Goal: Task Accomplishment & Management: Use online tool/utility

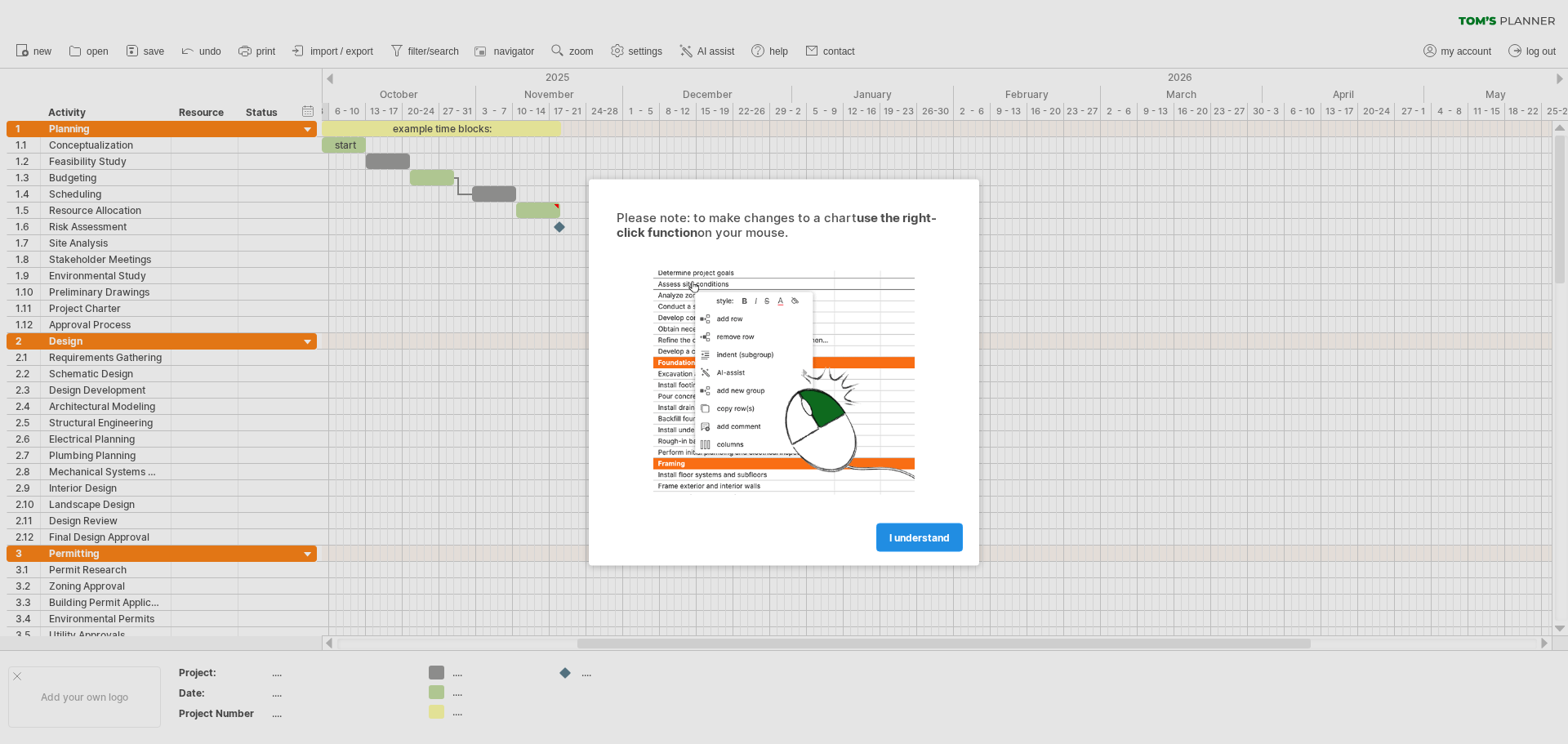
click at [918, 538] on span "I understand" at bounding box center [919, 537] width 60 height 13
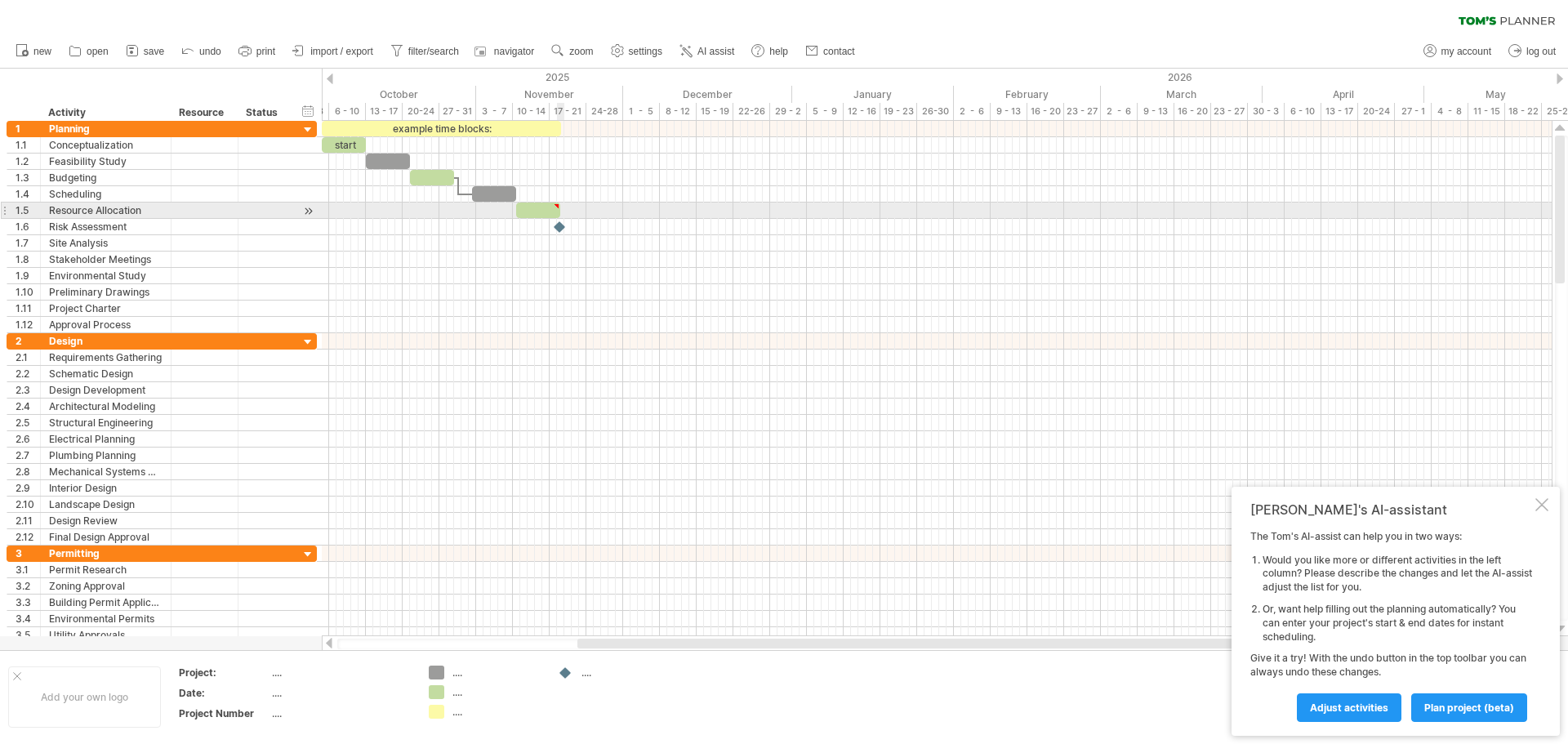
type textarea "**********"
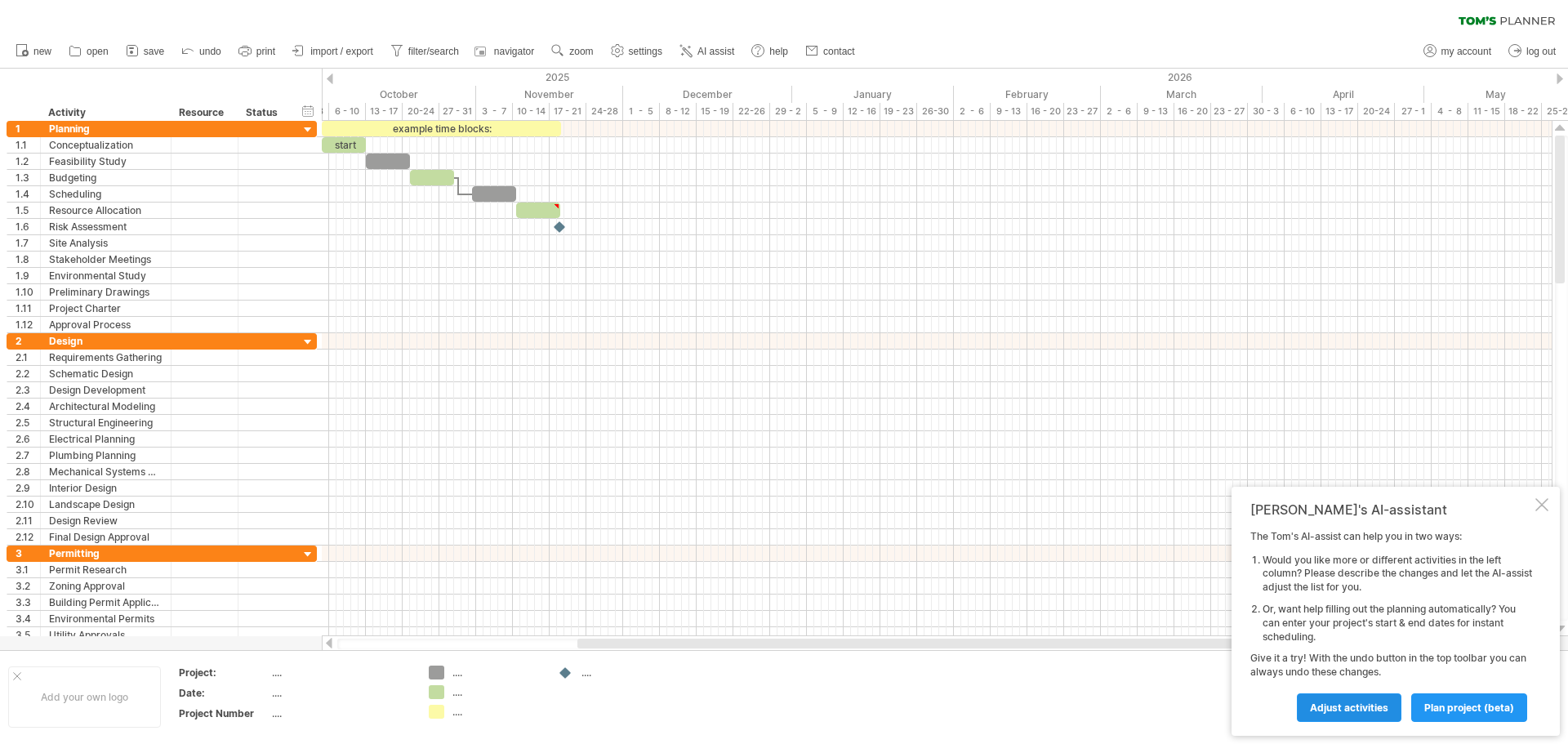
click at [1361, 705] on span "Adjust activities" at bounding box center [1349, 708] width 78 height 13
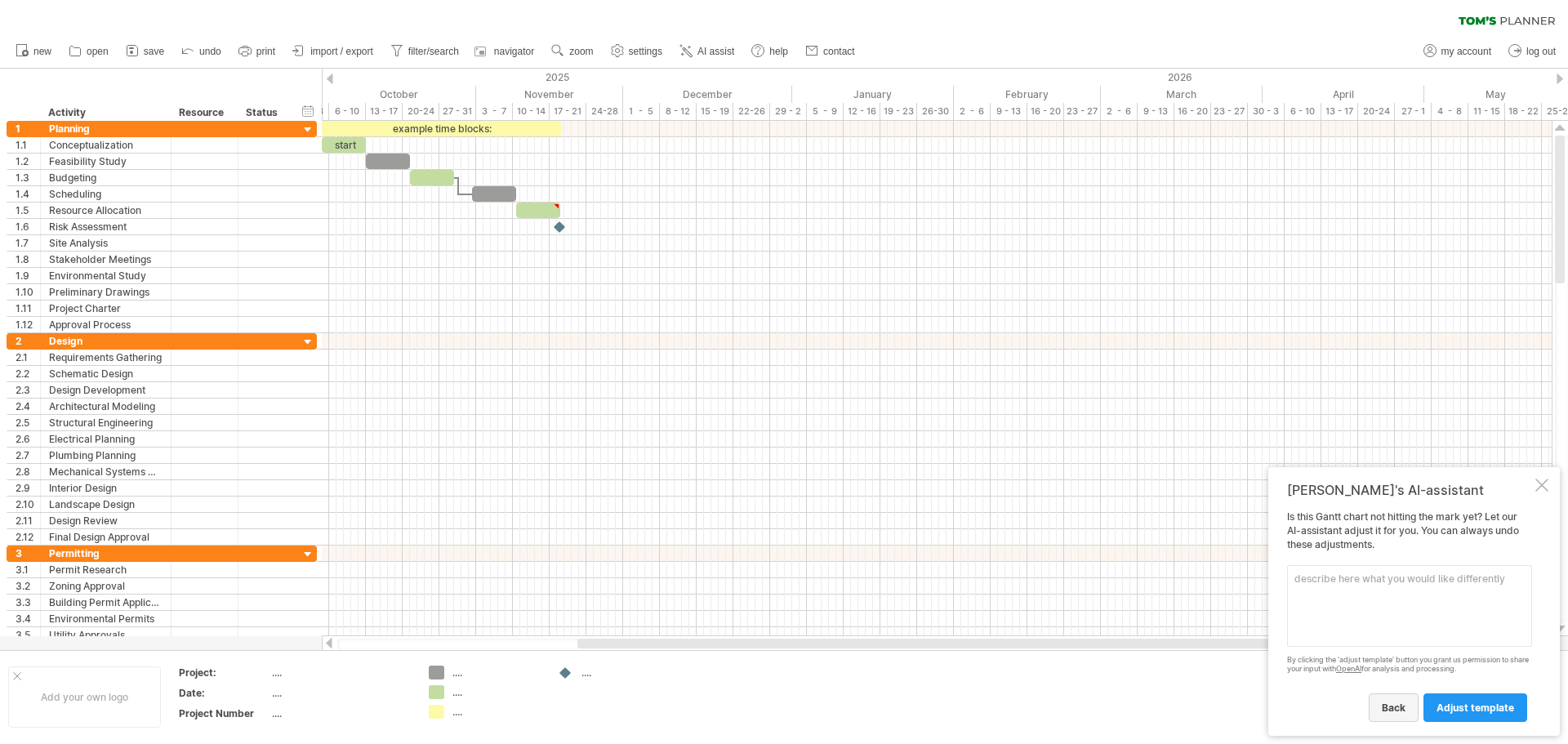
click at [1394, 703] on span "back" at bounding box center [1393, 708] width 23 height 13
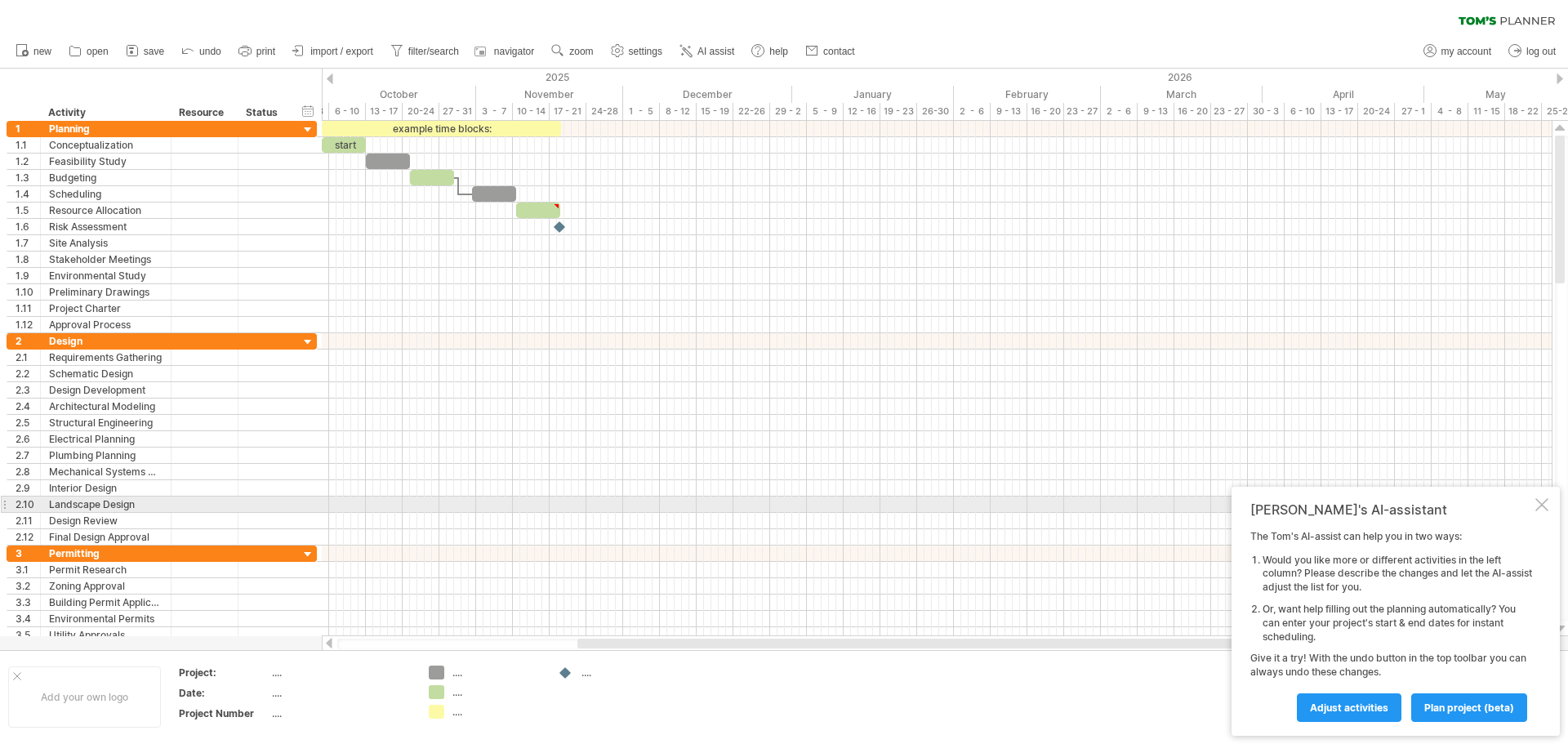
click at [1542, 506] on div at bounding box center [1542, 504] width 13 height 13
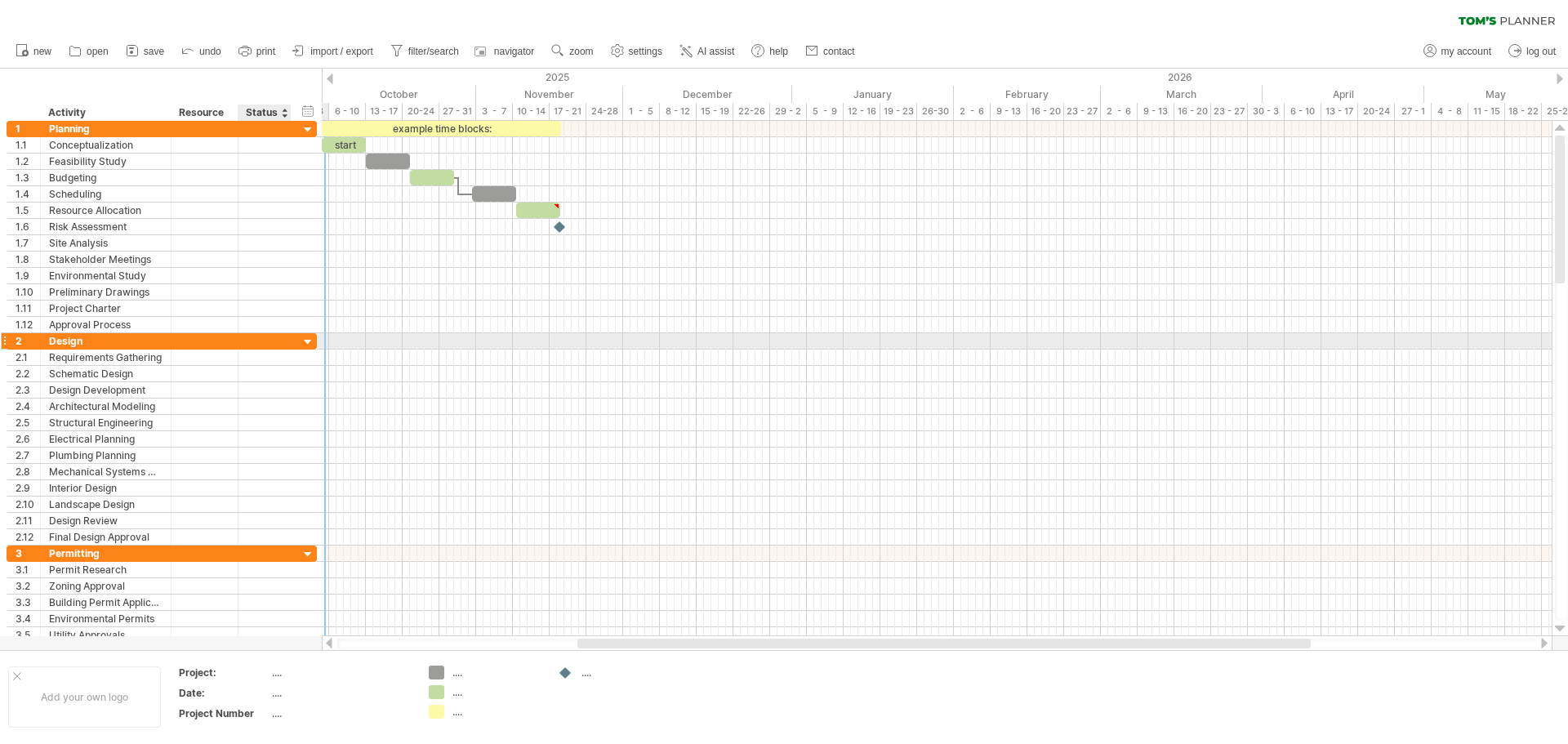
click at [309, 340] on div at bounding box center [308, 342] width 15 height 15
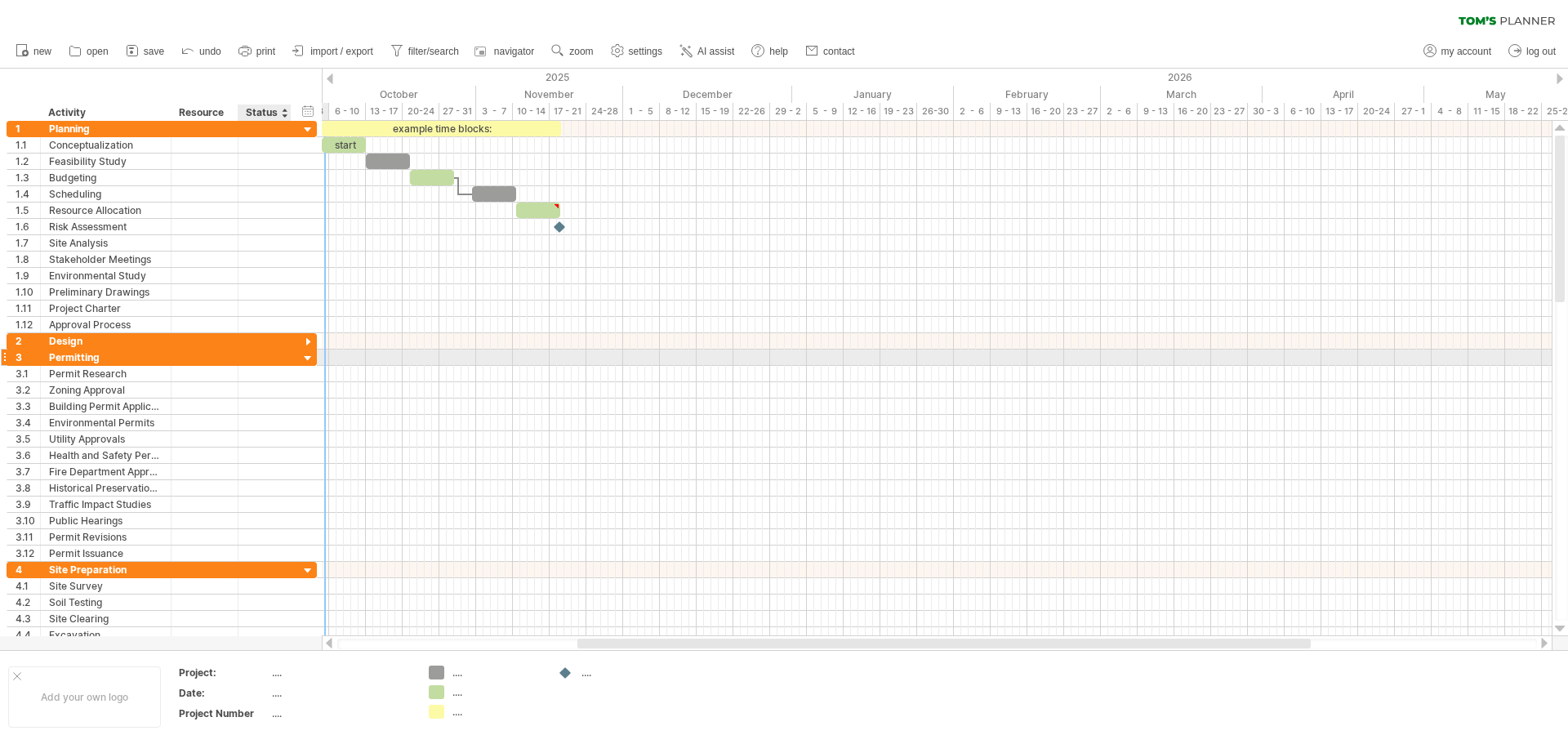
click at [309, 356] on div at bounding box center [308, 358] width 15 height 15
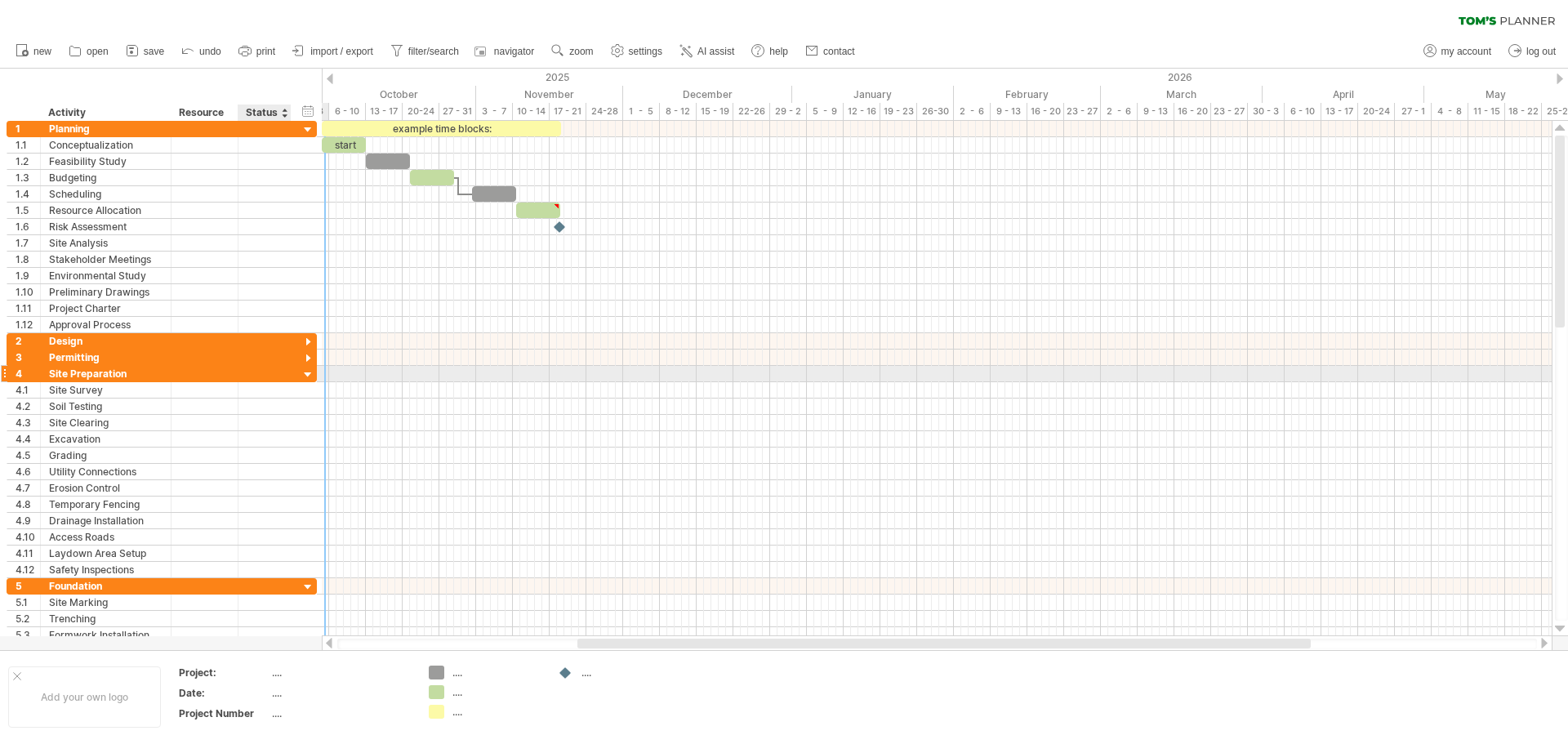
click at [312, 372] on div at bounding box center [308, 374] width 15 height 15
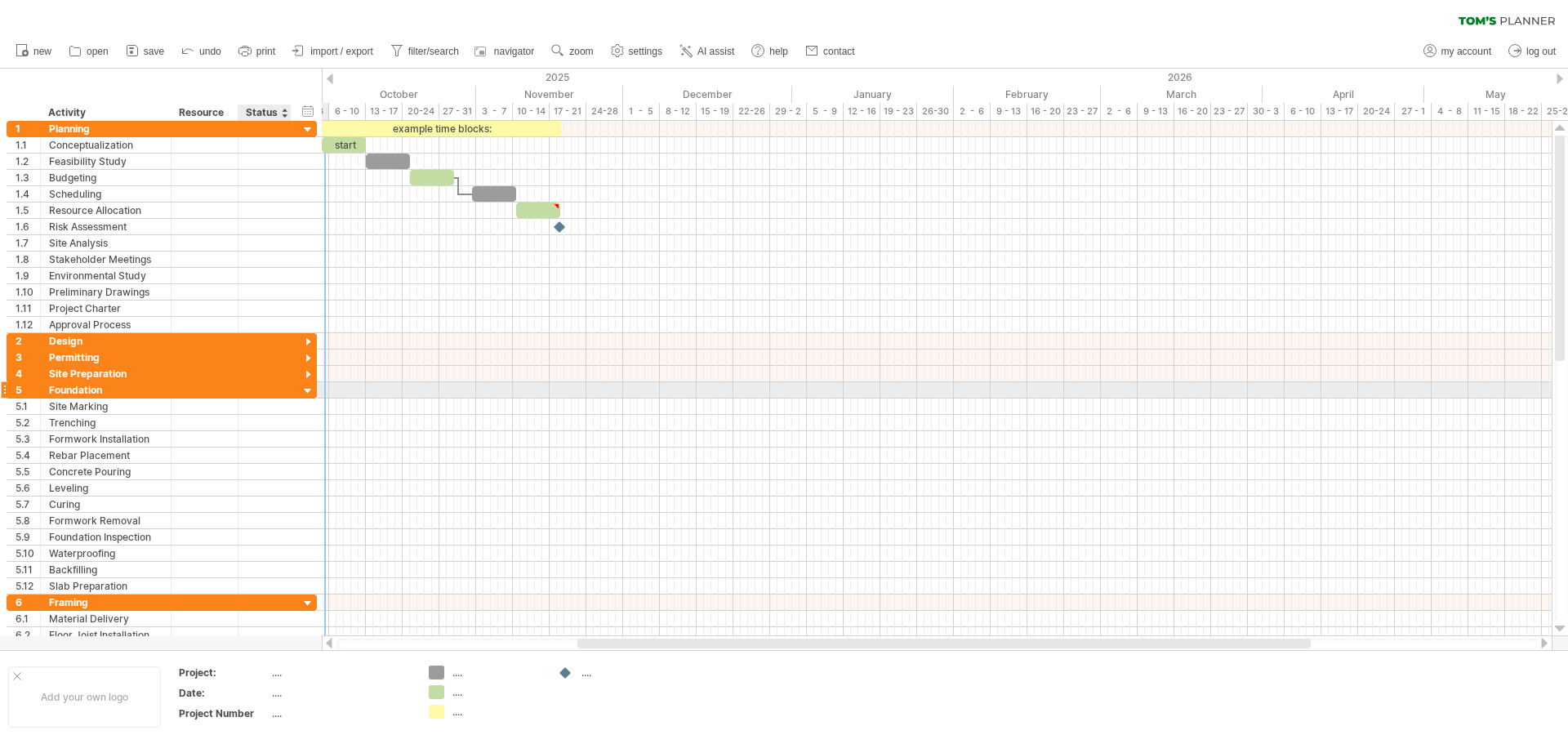
click at [309, 393] on div at bounding box center [308, 390] width 15 height 15
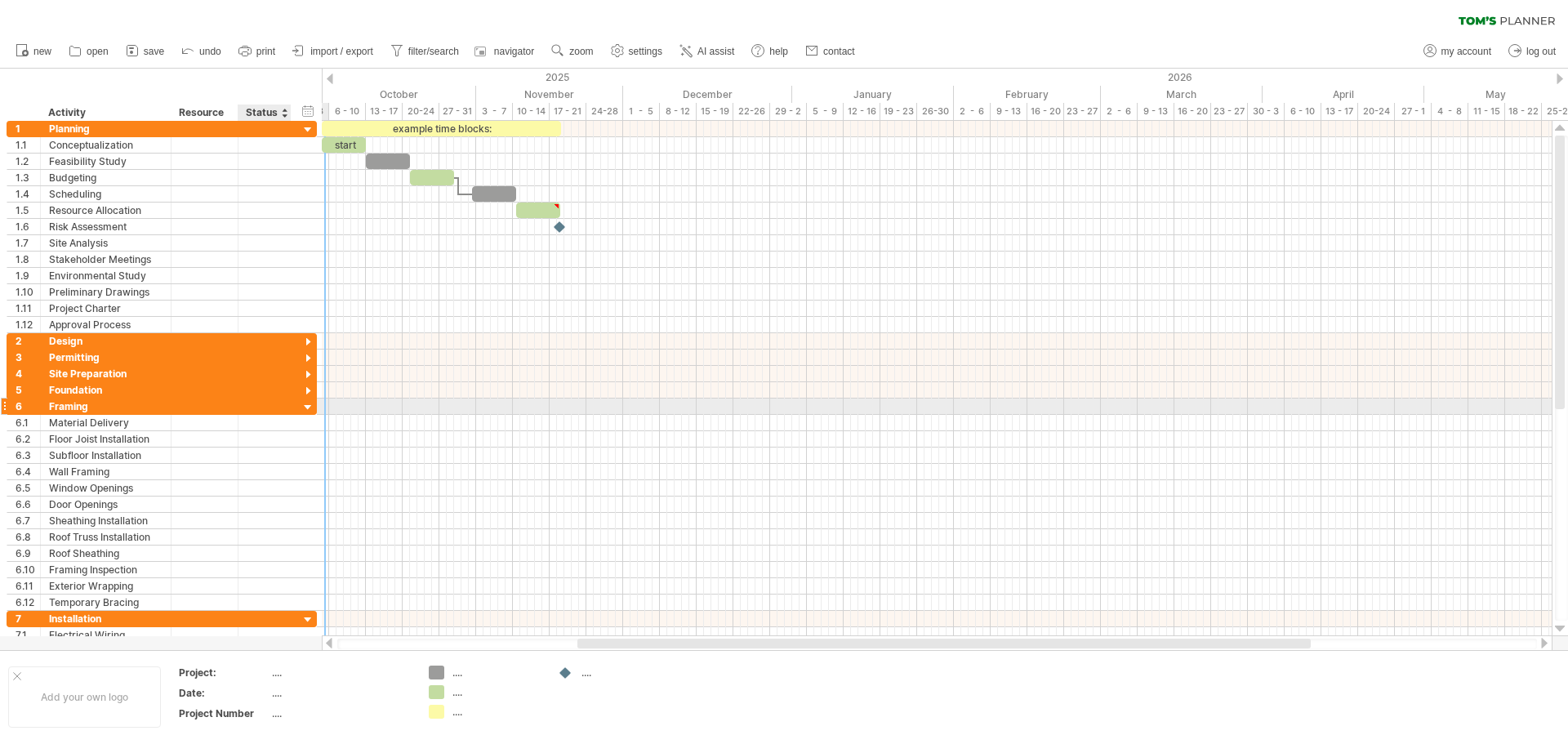
click at [307, 409] on div at bounding box center [308, 408] width 15 height 15
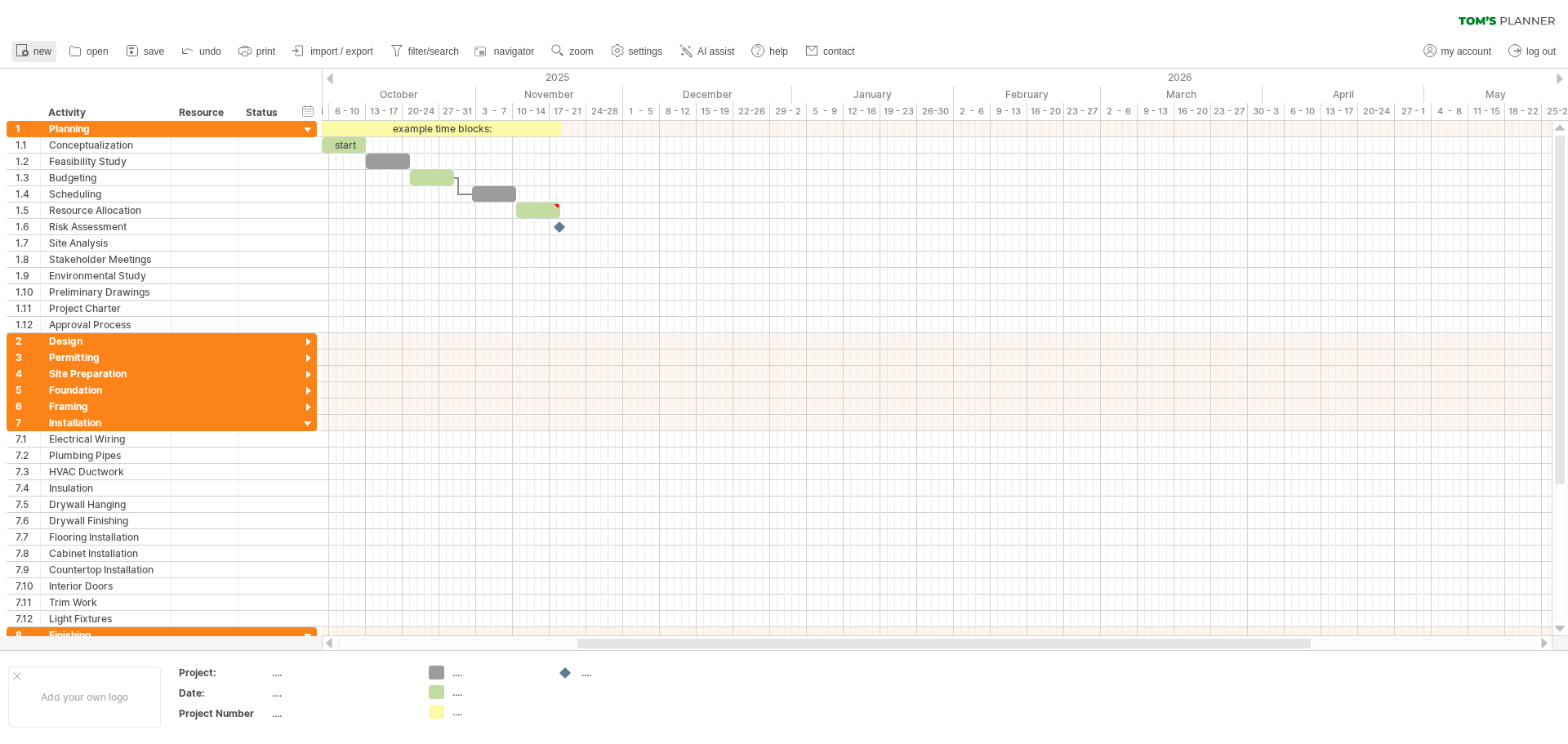
click at [29, 47] on icon at bounding box center [22, 50] width 16 height 16
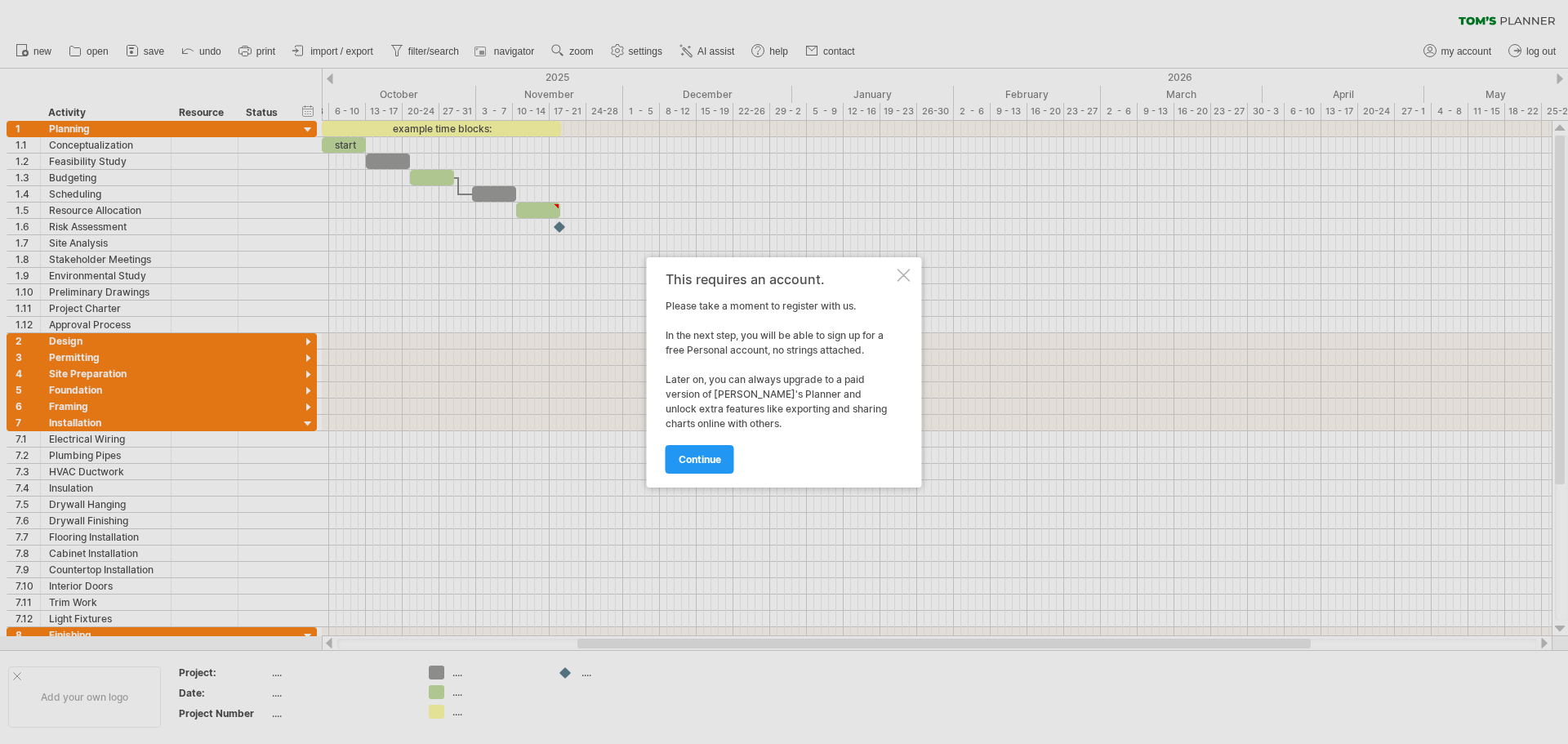
click at [901, 264] on div "This requires an account. Please take a moment to register with us. In the next…" at bounding box center [784, 372] width 275 height 230
click at [903, 276] on div at bounding box center [904, 275] width 13 height 13
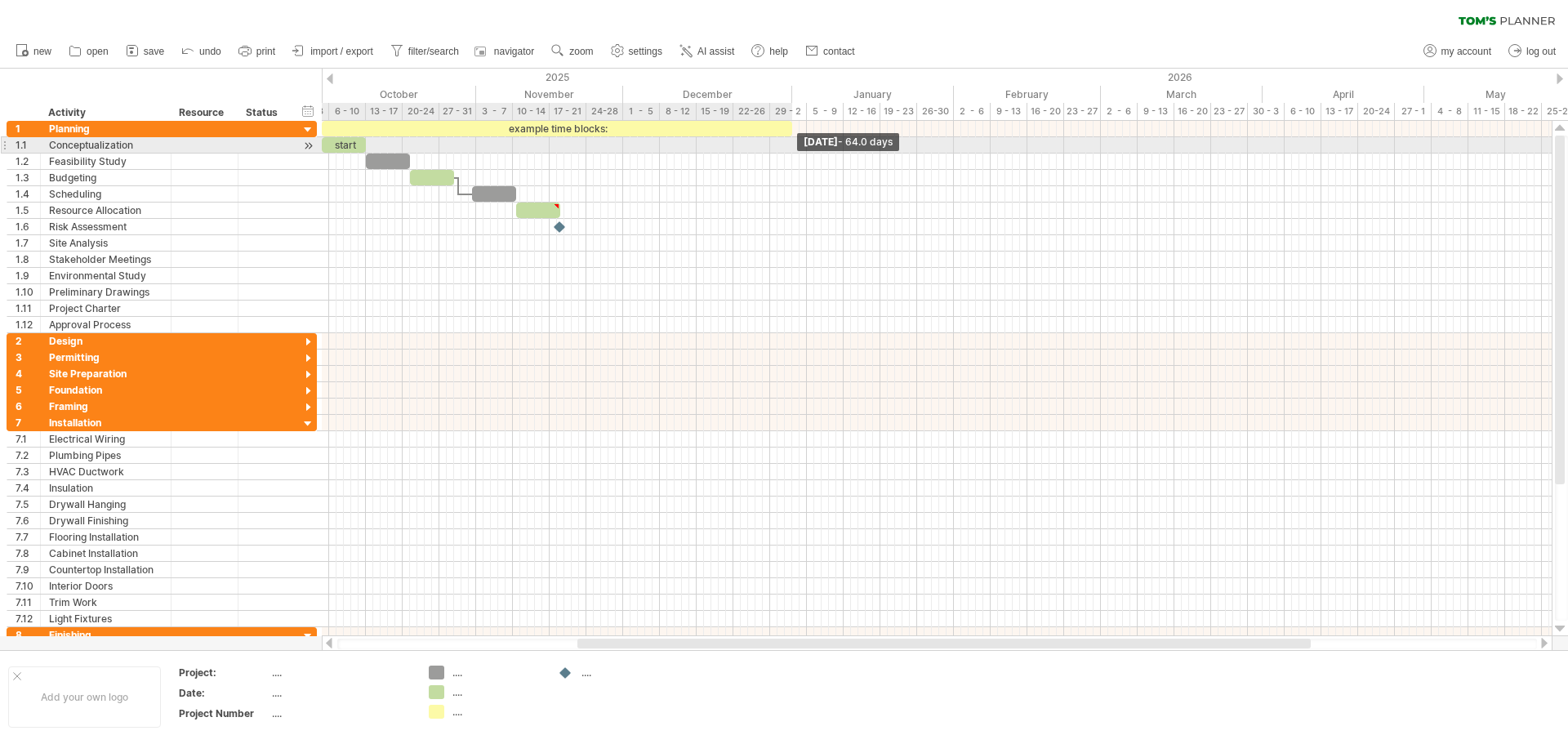
drag, startPoint x: 562, startPoint y: 133, endPoint x: 794, endPoint y: 147, distance: 232.4
click at [794, 147] on div "example time blocks: start [DATE] - 64.0 days" at bounding box center [936, 378] width 1230 height 515
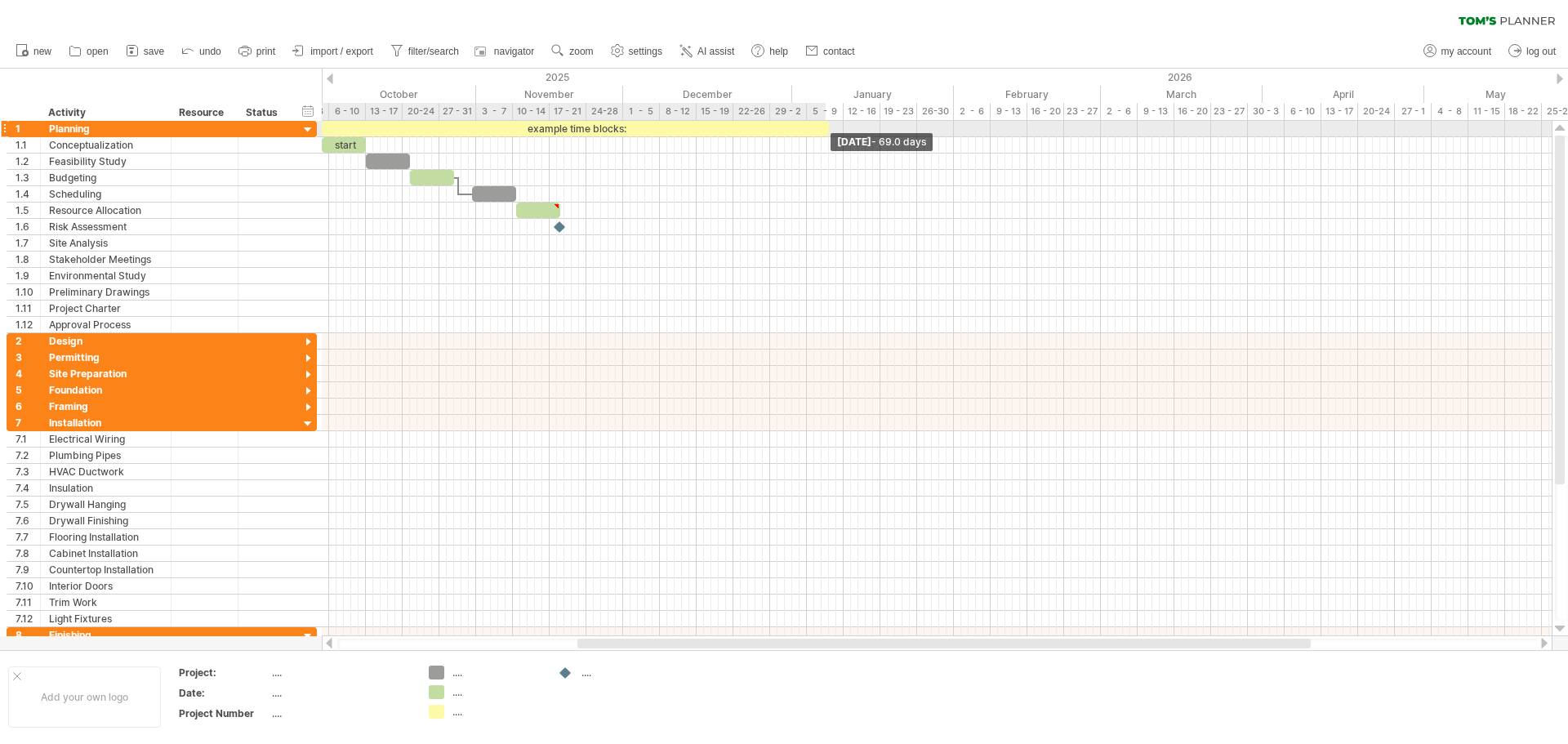
drag, startPoint x: 795, startPoint y: 133, endPoint x: 830, endPoint y: 129, distance: 35.2
click at [830, 129] on span at bounding box center [828, 128] width 6 height 15
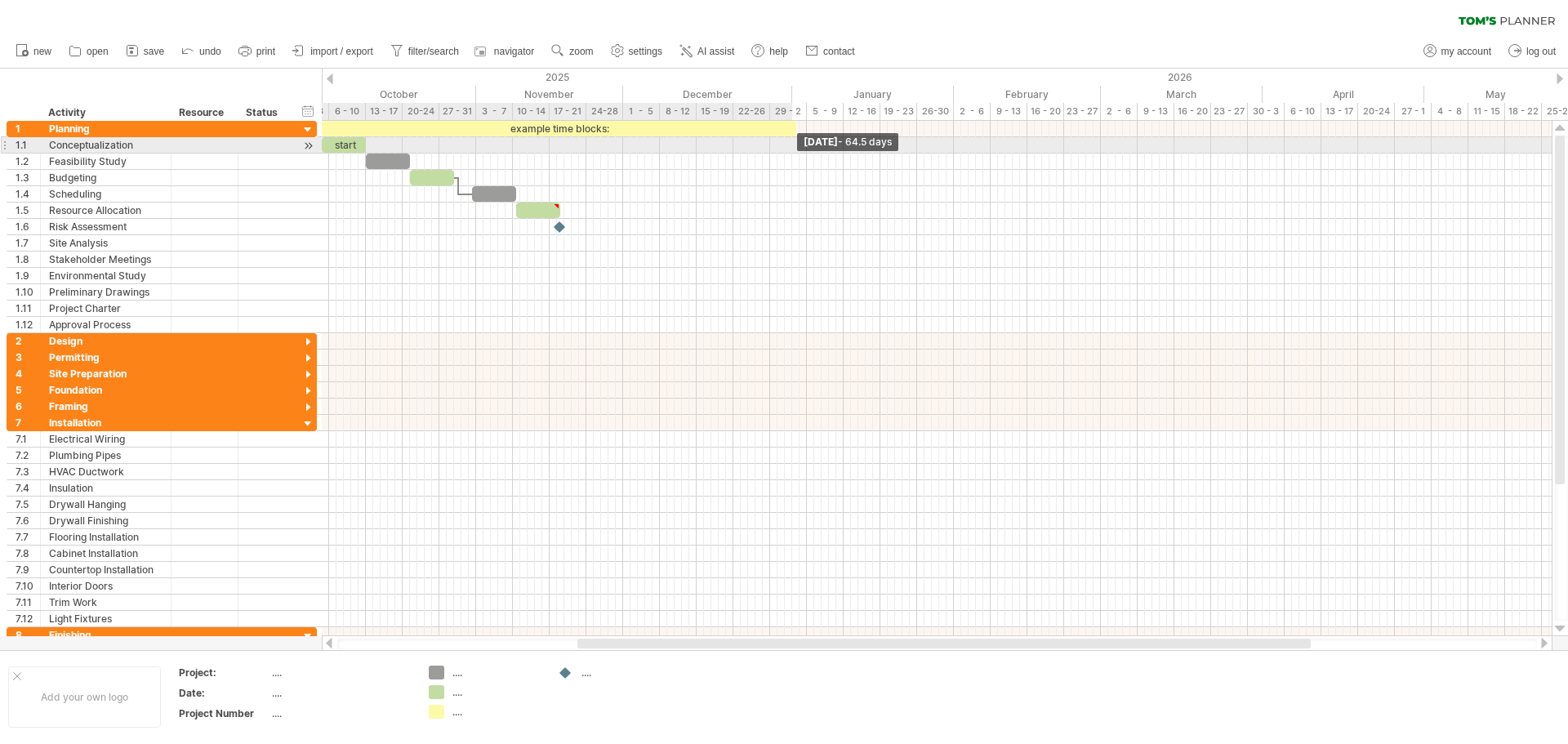
drag, startPoint x: 826, startPoint y: 129, endPoint x: 792, endPoint y: 143, distance: 36.8
click at [792, 143] on div "example time blocks: start [DATE] - 64.5 days" at bounding box center [936, 378] width 1230 height 515
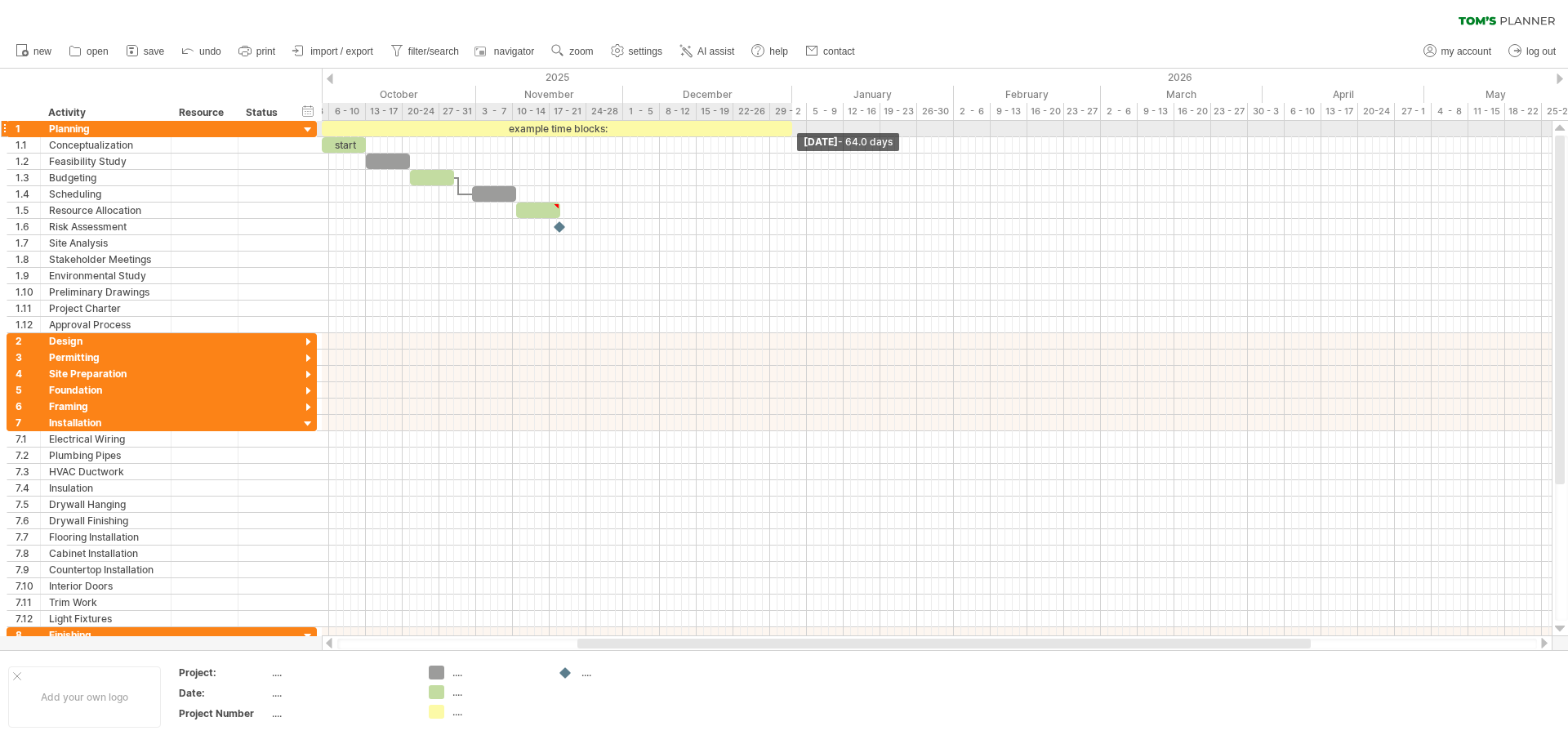
click at [789, 130] on span at bounding box center [791, 128] width 6 height 15
